Goal: Check status: Check status

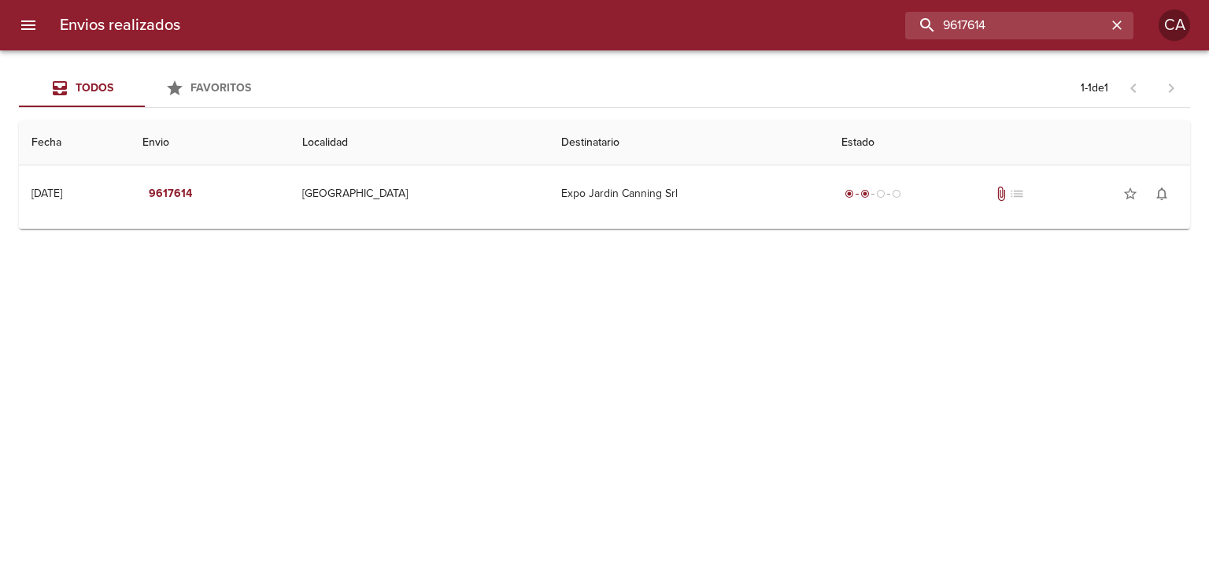
drag, startPoint x: 1067, startPoint y: 26, endPoint x: 772, endPoint y: 26, distance: 294.4
click at [772, 26] on div "9617614" at bounding box center [663, 26] width 941 height 28
paste input "[PERSON_NAME]"
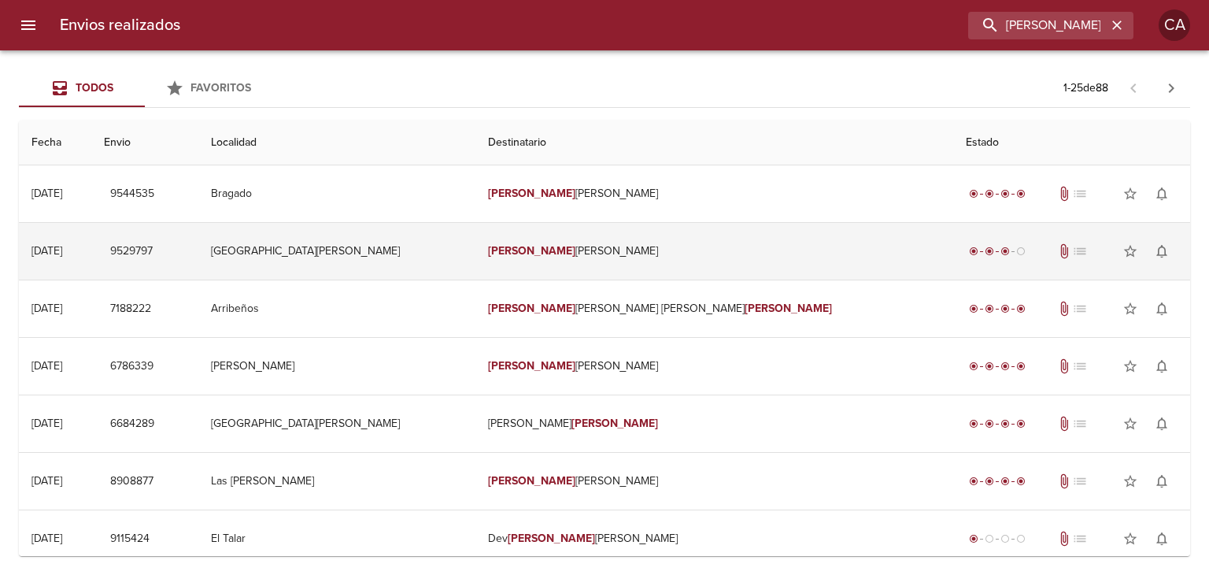
click at [397, 256] on td "[GEOGRAPHIC_DATA][PERSON_NAME]" at bounding box center [336, 251] width 277 height 57
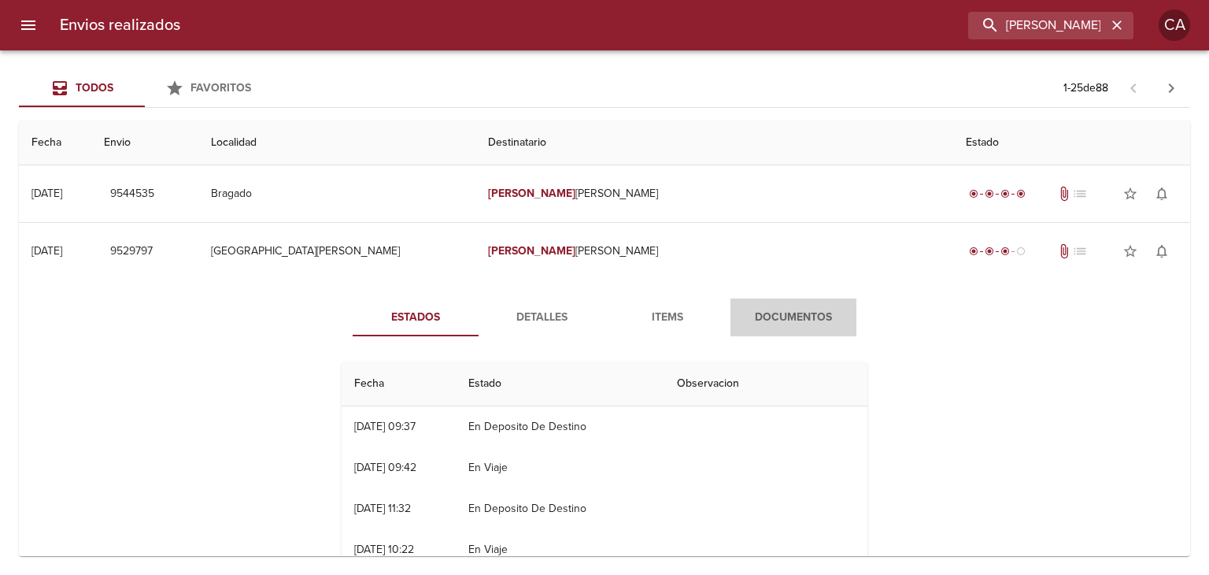
click at [784, 321] on span "Documentos" at bounding box center [793, 318] width 107 height 20
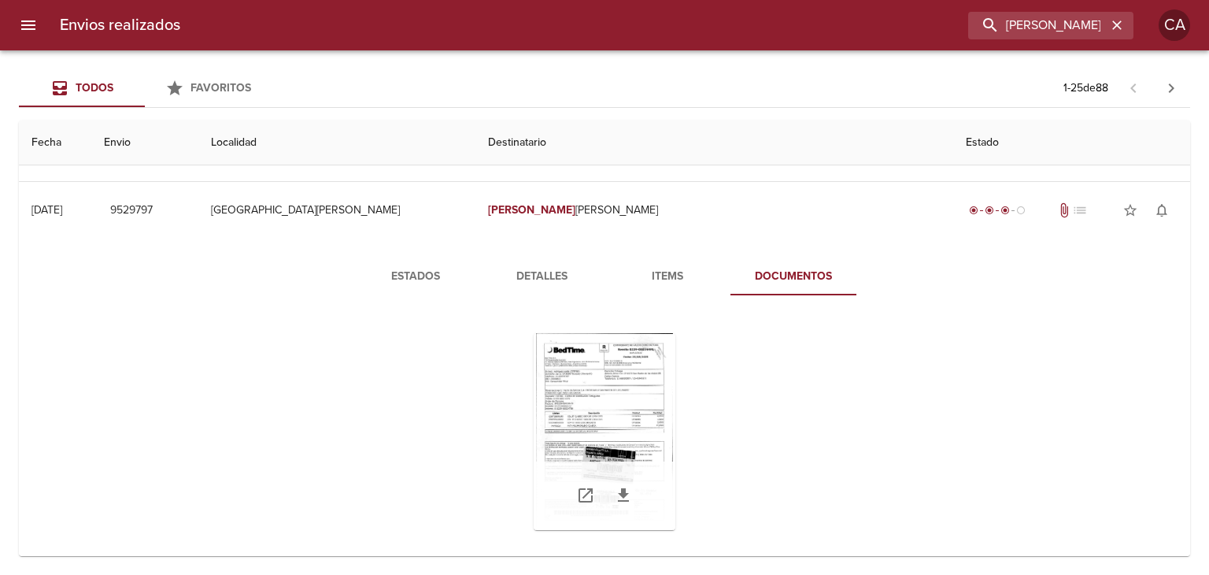
scroll to position [157, 0]
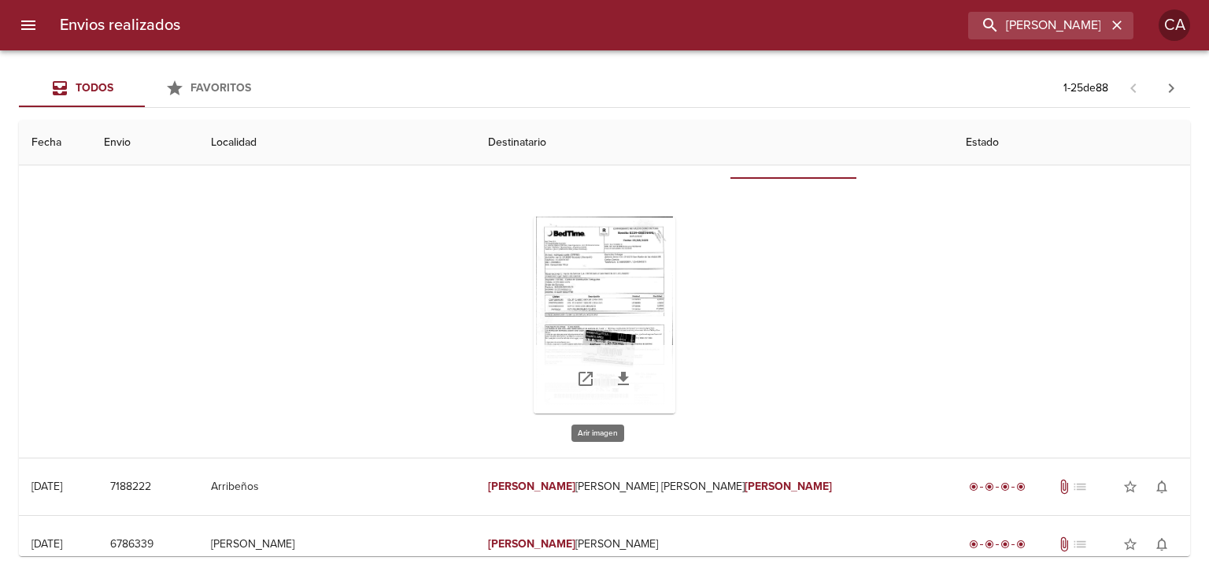
click at [597, 278] on div "Tabla de envíos del cliente" at bounding box center [605, 314] width 142 height 197
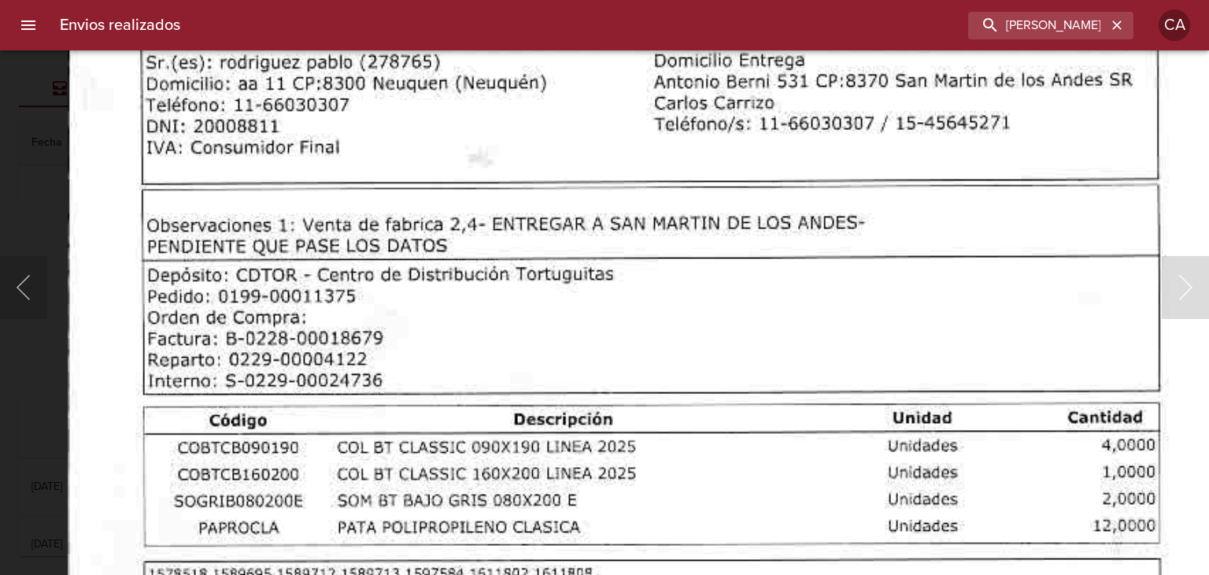
click at [429, 300] on img "Lightbox" at bounding box center [652, 577] width 1169 height 1682
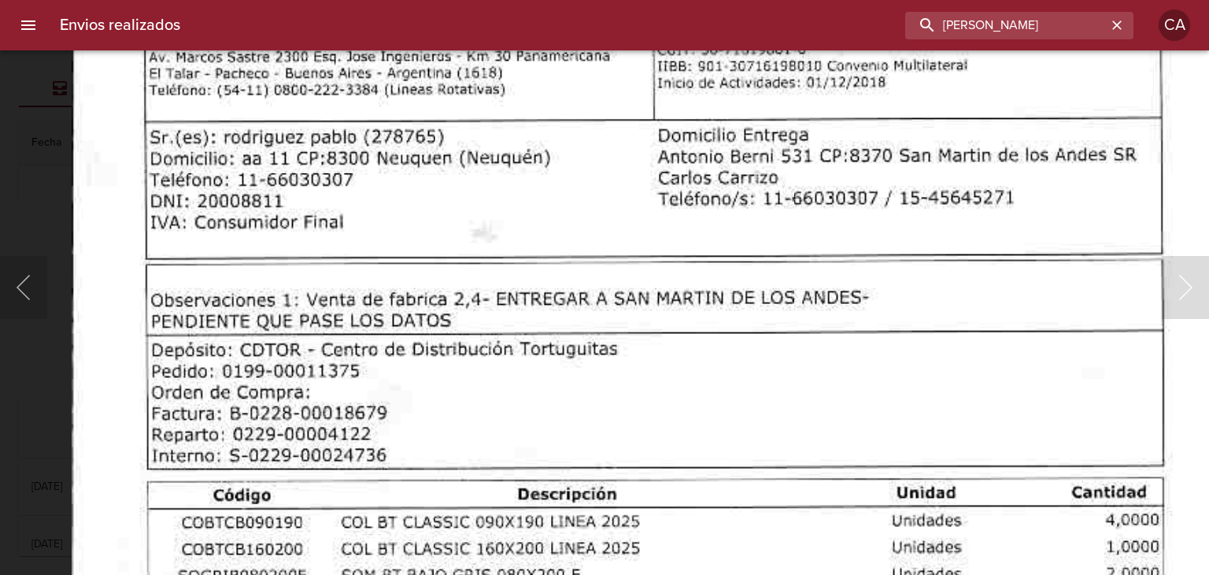
drag, startPoint x: 1089, startPoint y: 26, endPoint x: 864, endPoint y: 13, distance: 224.7
click at [867, 14] on div "[PERSON_NAME]" at bounding box center [663, 26] width 941 height 28
paste input "[PERSON_NAME]"
type input "[PERSON_NAME]"
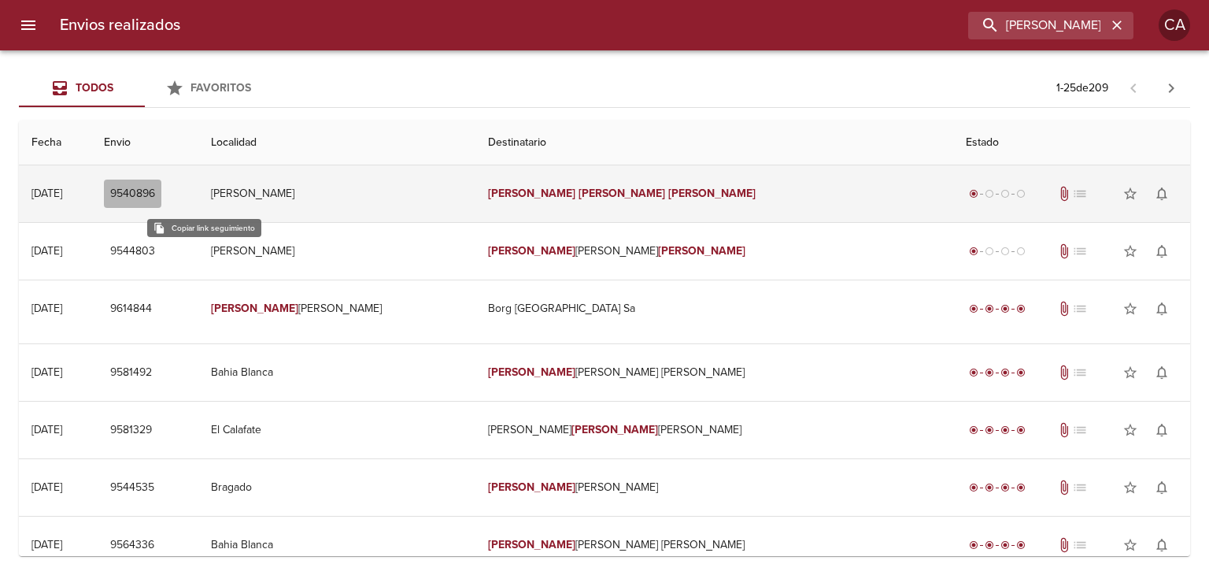
click at [155, 190] on span "9540896" at bounding box center [132, 194] width 45 height 20
click at [646, 190] on em "[PERSON_NAME]" at bounding box center [622, 193] width 87 height 13
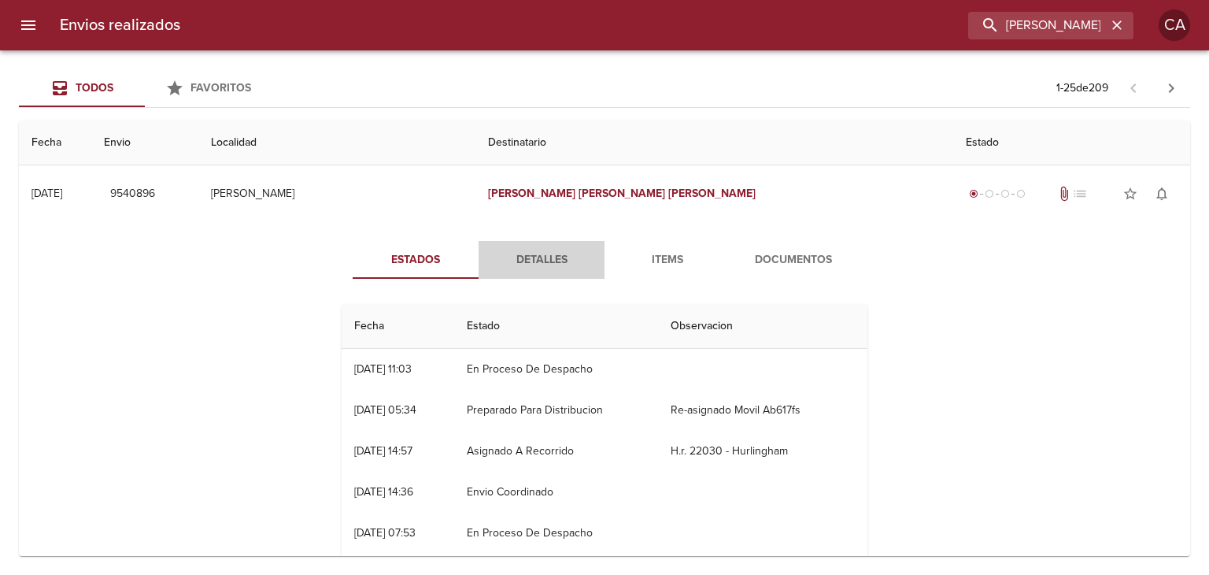
click at [527, 261] on span "Detalles" at bounding box center [541, 260] width 107 height 20
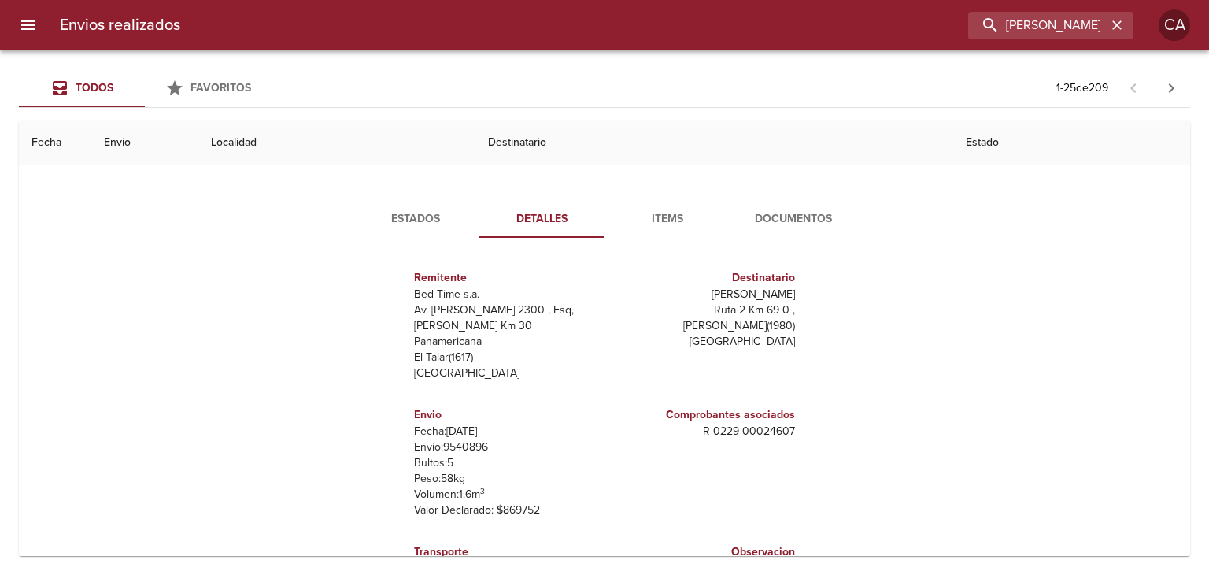
scroll to position [79, 0]
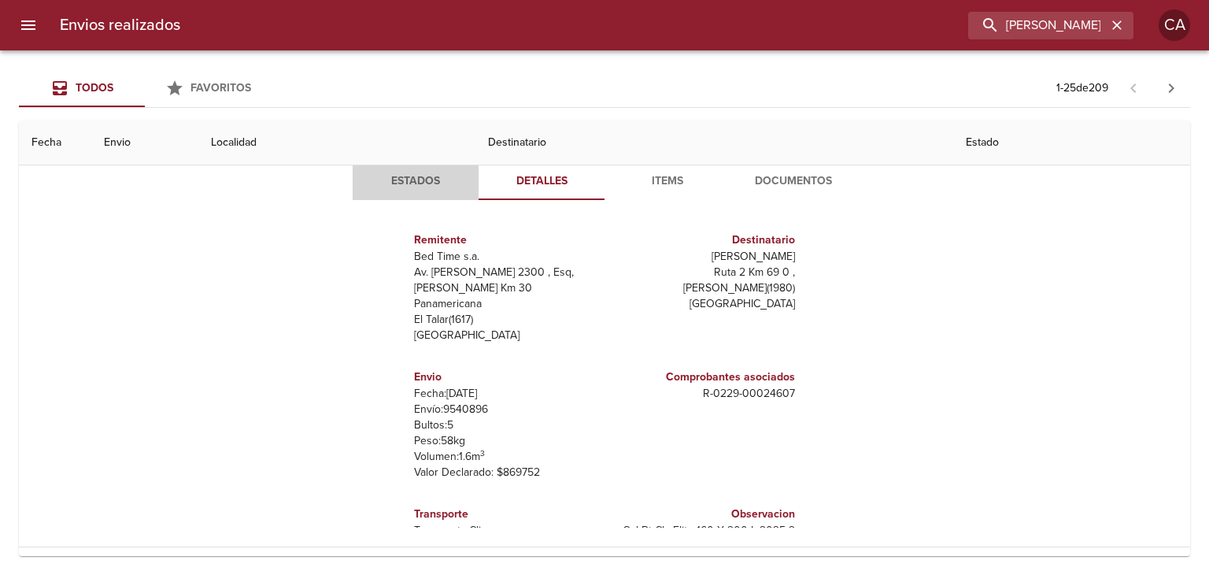
click at [419, 187] on span "Estados" at bounding box center [415, 182] width 107 height 20
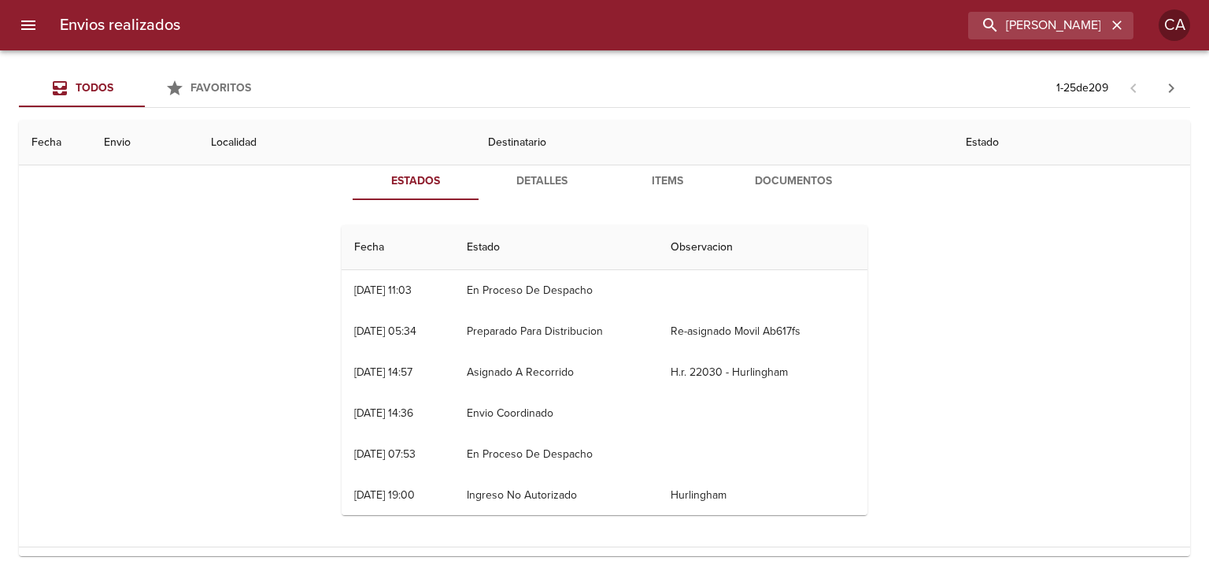
scroll to position [0, 0]
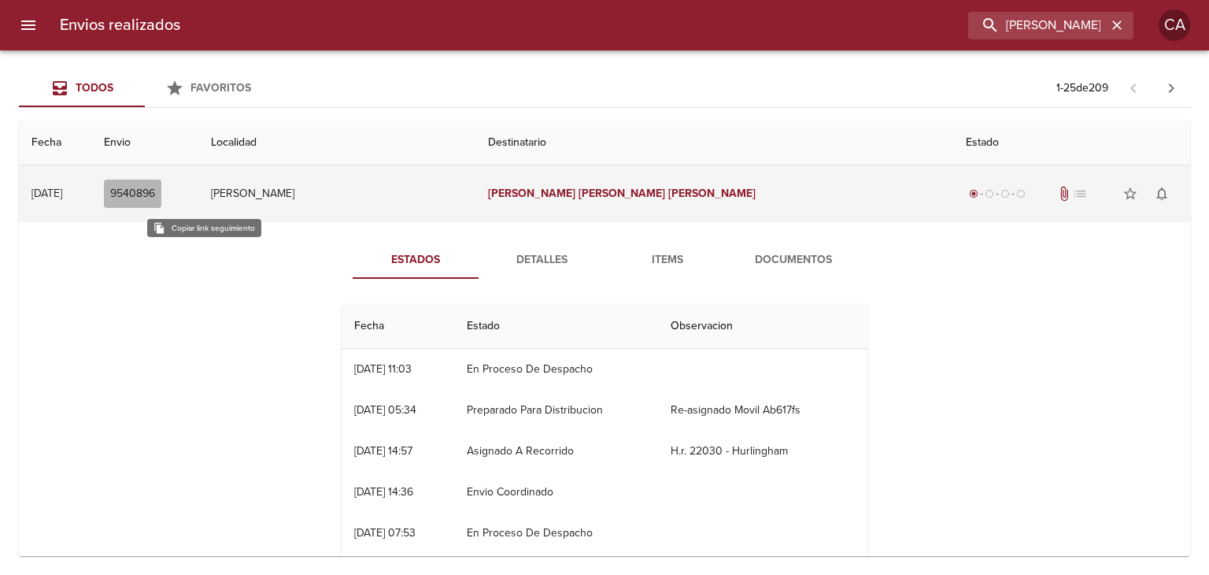
click at [155, 190] on span "9540896" at bounding box center [132, 194] width 45 height 20
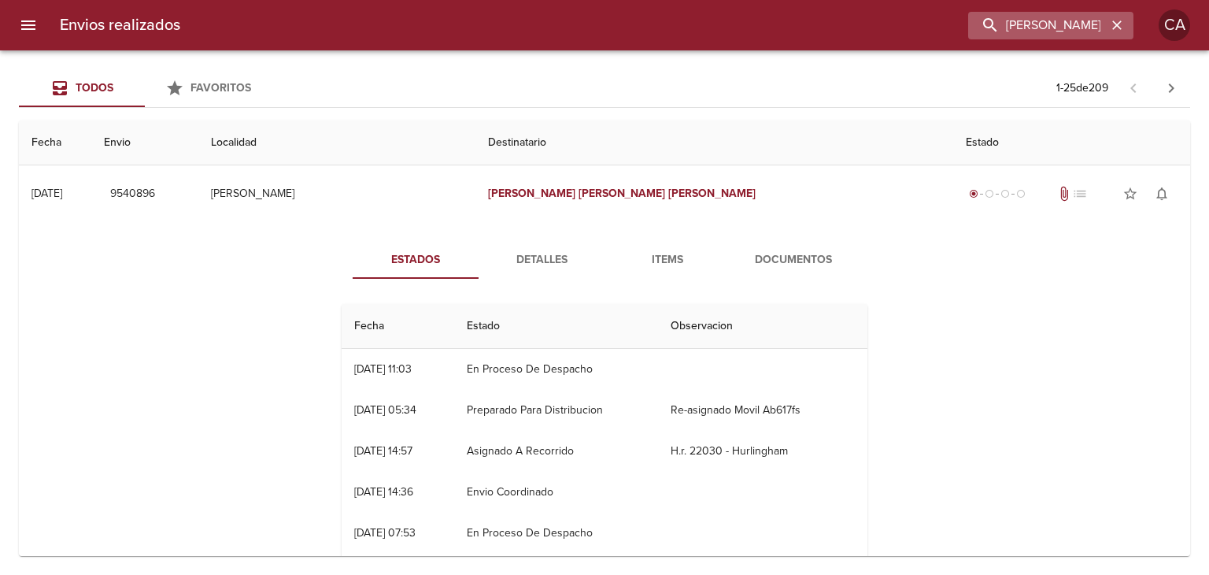
click at [1115, 27] on icon "button" at bounding box center [1116, 24] width 9 height 9
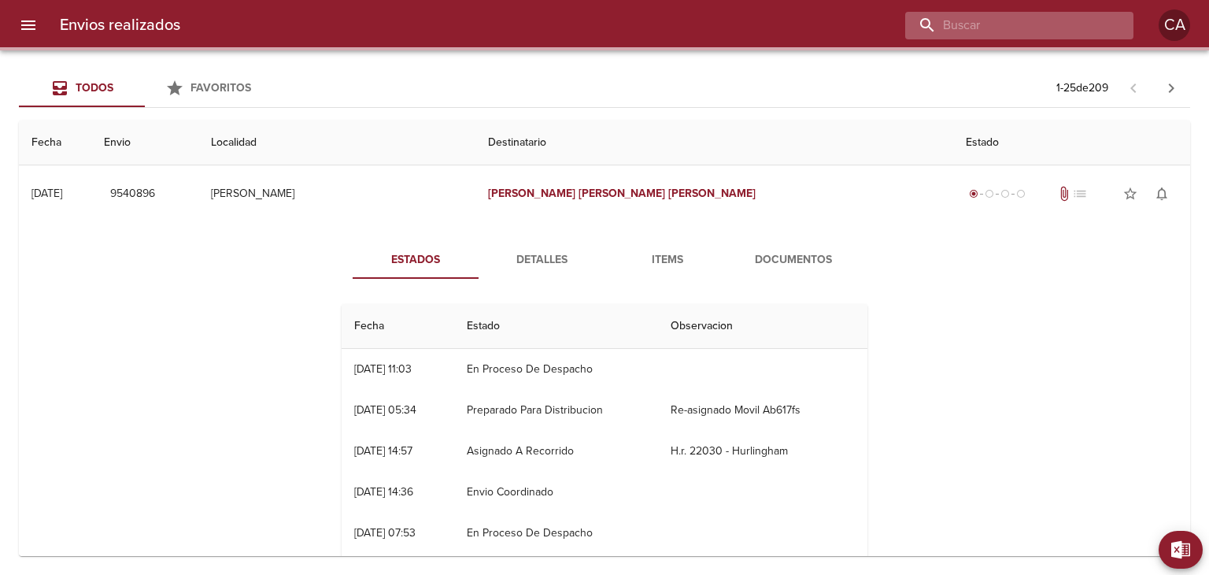
click at [1030, 27] on input "buscar" at bounding box center [1006, 26] width 202 height 28
paste input "[PERSON_NAME]"
type input "[PERSON_NAME]"
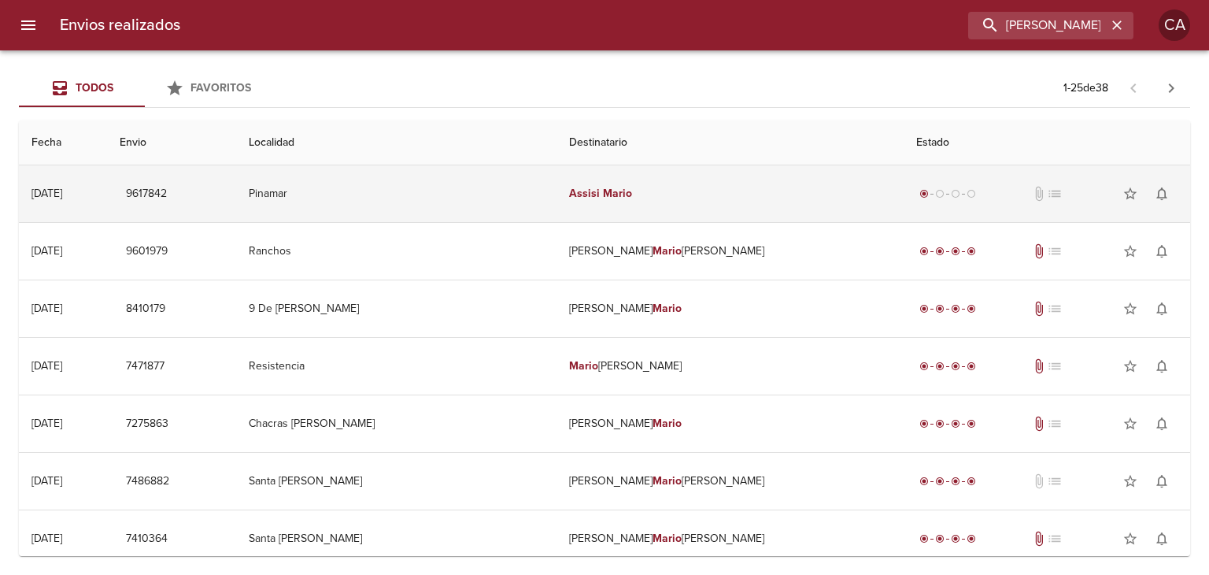
click at [632, 192] on em "Mario" at bounding box center [617, 193] width 29 height 13
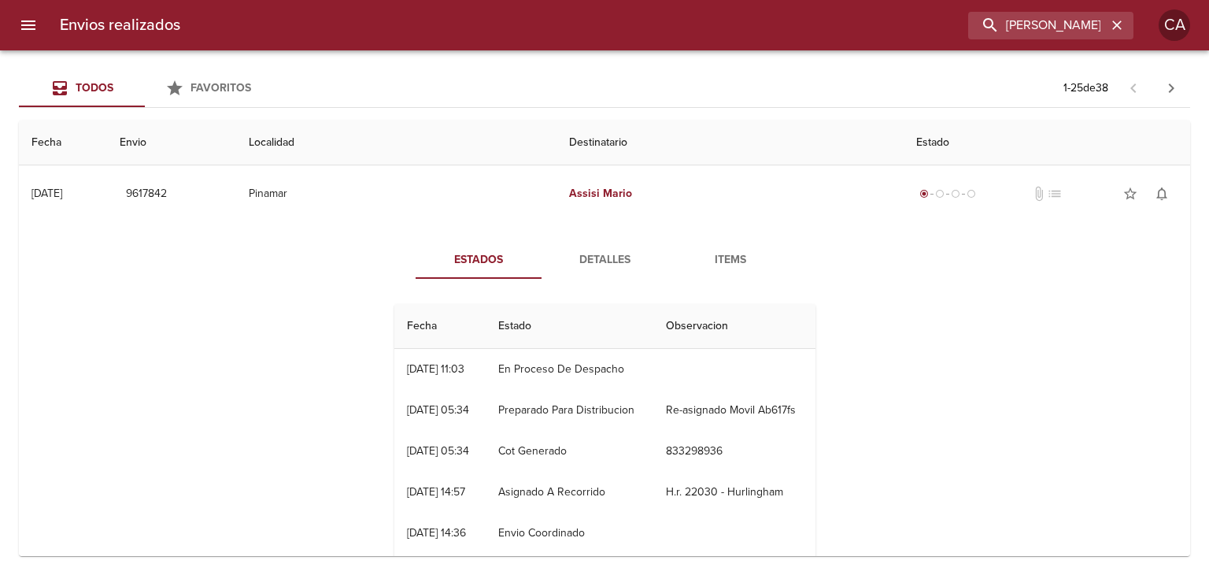
scroll to position [47, 0]
click at [597, 261] on span "Detalles" at bounding box center [604, 260] width 107 height 20
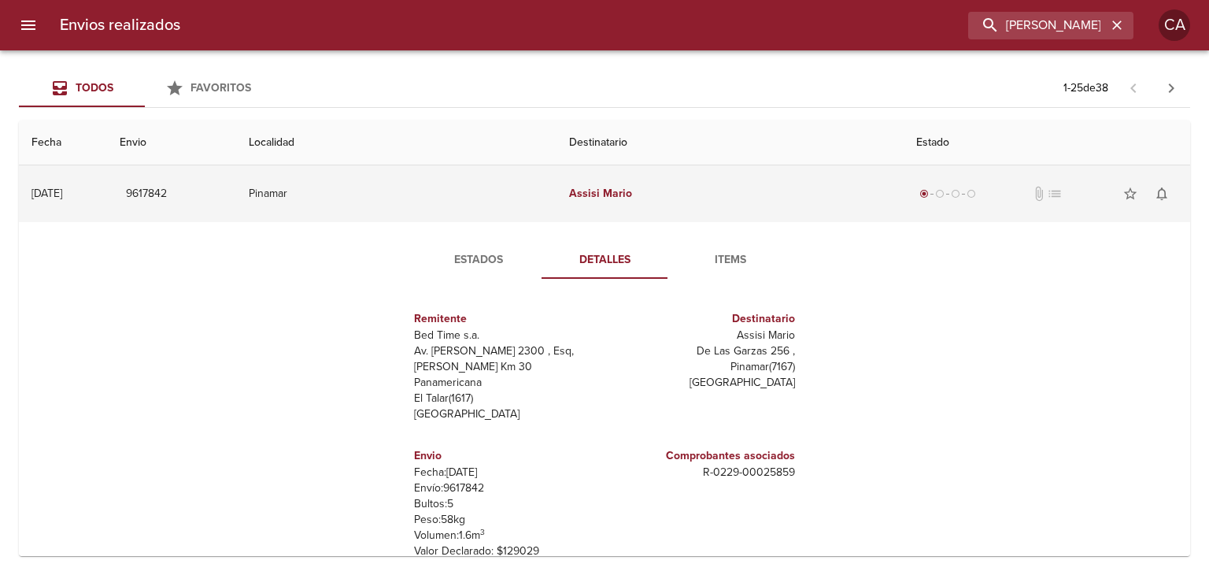
click at [54, 186] on td "[DATE] [DATE]" at bounding box center [63, 193] width 88 height 57
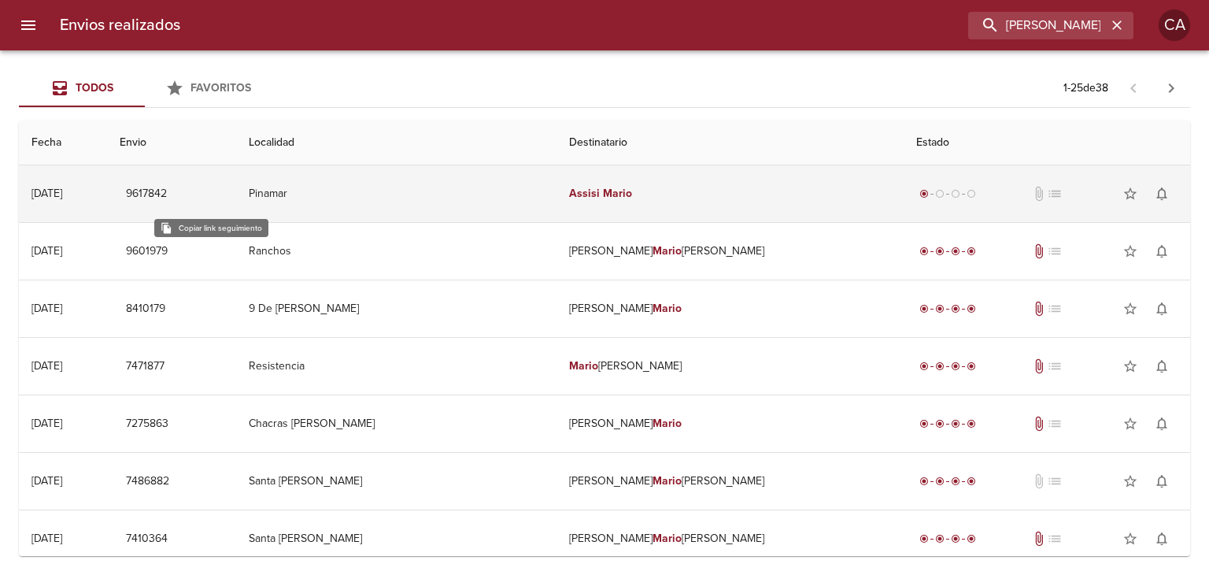
click at [173, 182] on button "9617842" at bounding box center [147, 193] width 54 height 29
